Goal: Information Seeking & Learning: Learn about a topic

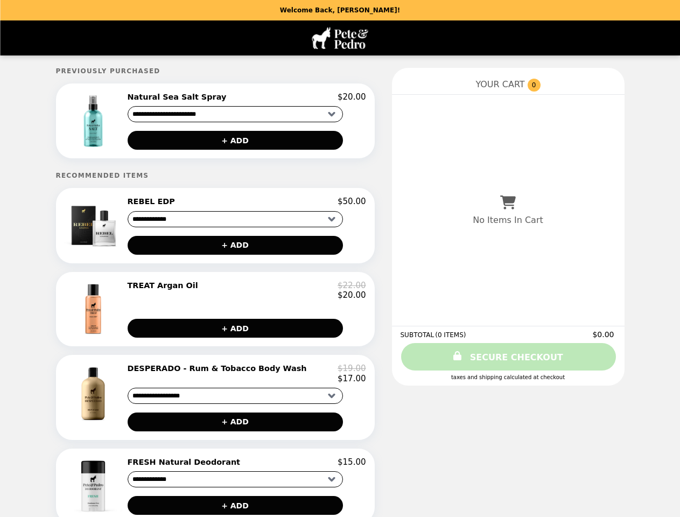
click at [95, 122] on img at bounding box center [94, 121] width 60 height 58
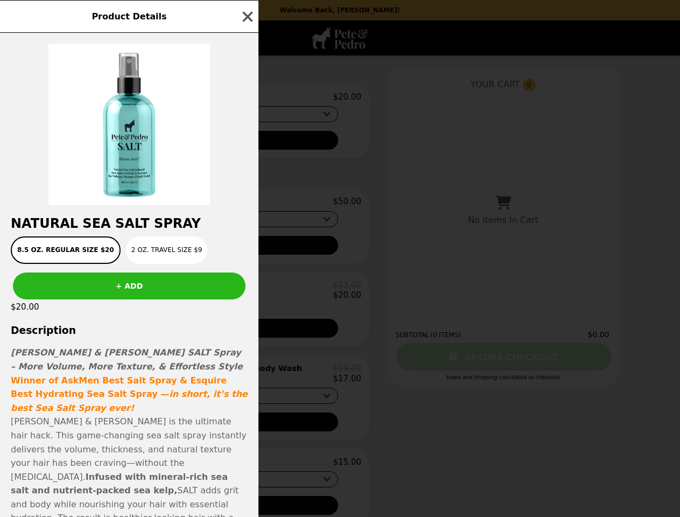
click at [247, 99] on div "Product Details Natural Sea Salt Spray 8.5 oz. Regular Size $20 2 oz. Travel Si…" at bounding box center [340, 258] width 680 height 517
click at [235, 142] on div at bounding box center [129, 119] width 259 height 172
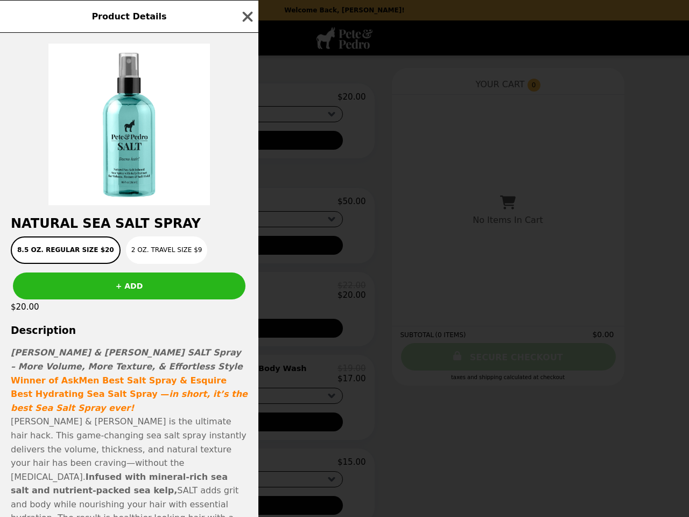
click at [95, 229] on div "Product Details Natural Sea Salt Spray 8.5 oz. Regular Size $20 2 oz. Travel Si…" at bounding box center [344, 258] width 689 height 517
click at [247, 205] on div "REBEL EDP $50.00" at bounding box center [247, 202] width 239 height 10
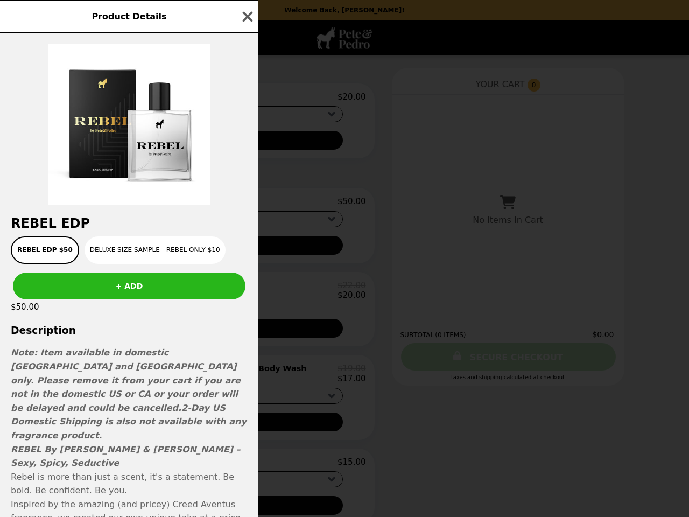
click at [235, 249] on div "Product Details REBEL EDP REBEL EDP $50 Deluxe Size Sample - REBEL Only $10 + A…" at bounding box center [344, 258] width 689 height 517
click at [95, 315] on div "$50.00" at bounding box center [129, 306] width 259 height 15
click at [247, 295] on div "Product Details REBEL EDP REBEL EDP $50 Deluxe Size Sample - REBEL Only $10 + A…" at bounding box center [344, 258] width 689 height 517
click at [235, 335] on h3 "Description" at bounding box center [129, 330] width 259 height 11
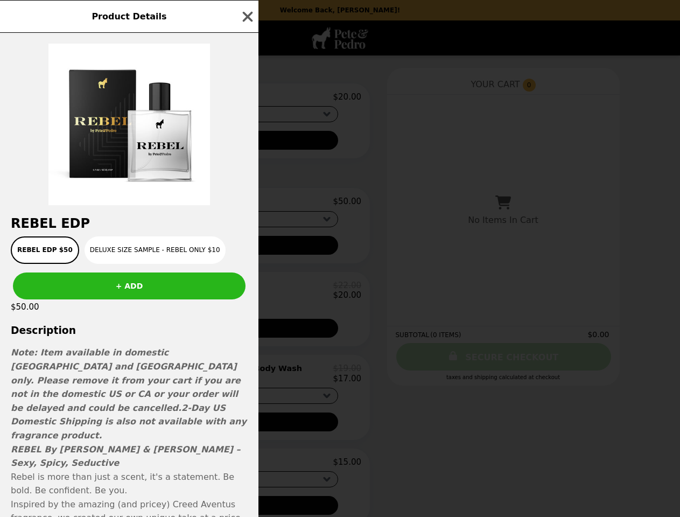
click at [95, 405] on img at bounding box center [90, 394] width 63 height 60
